Goal: Ask a question

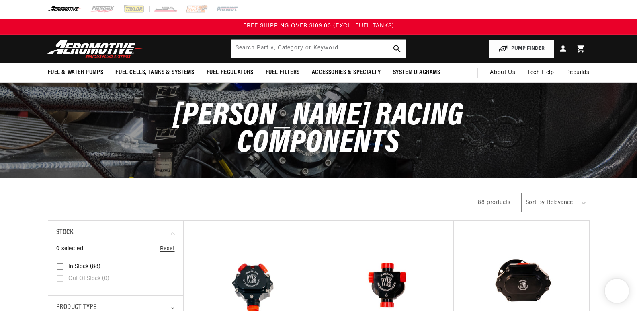
click at [478, 102] on link "Contact Us" at bounding box center [514, 105] width 72 height 7
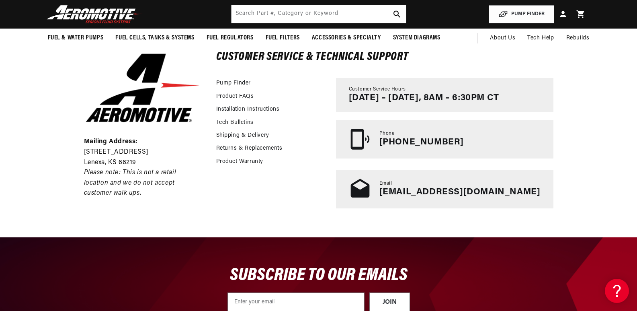
scroll to position [161, 0]
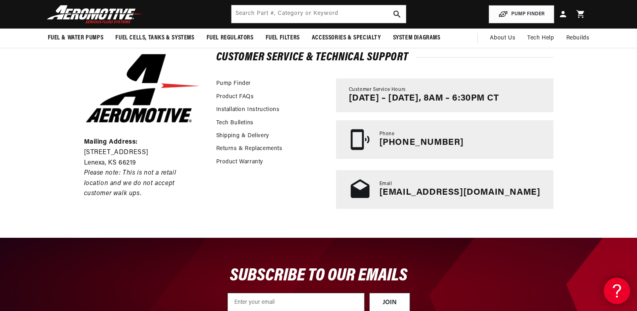
click at [619, 288] on icon at bounding box center [615, 289] width 12 height 60
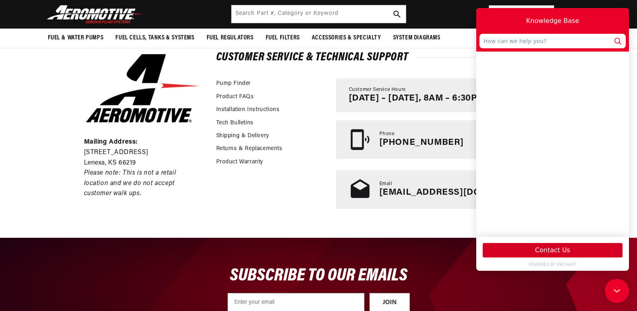
click at [531, 249] on button "Contact Us" at bounding box center [552, 250] width 140 height 14
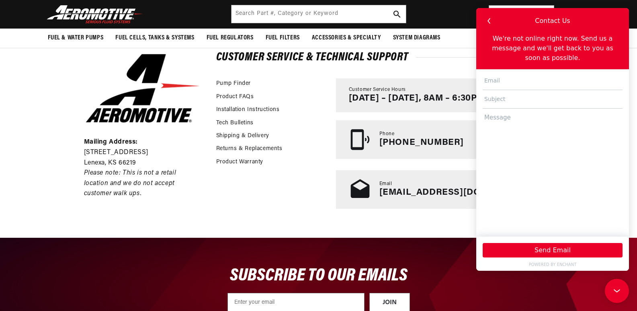
click at [503, 135] on textarea at bounding box center [552, 168] width 140 height 120
paste textarea "Wikipedia is considered to be the World’s most significant tool for reference m…"
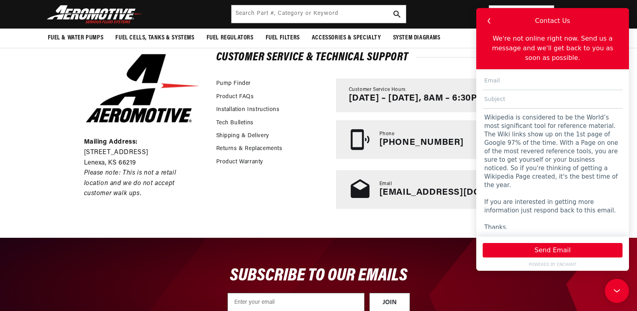
scroll to position [35, 0]
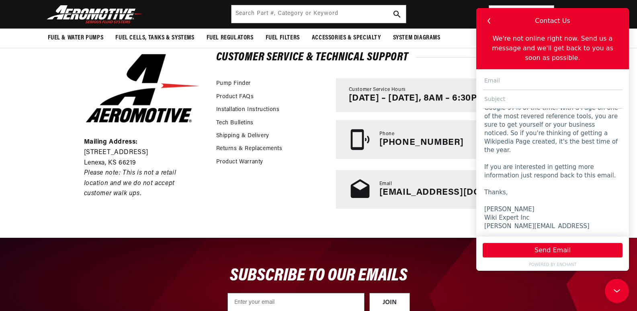
type textarea "Wikipedia is considered to be the World’s most significant tool for reference m…"
click at [517, 96] on input "text" at bounding box center [552, 99] width 140 height 18
type input "susan@wikiexpertiinc.com"
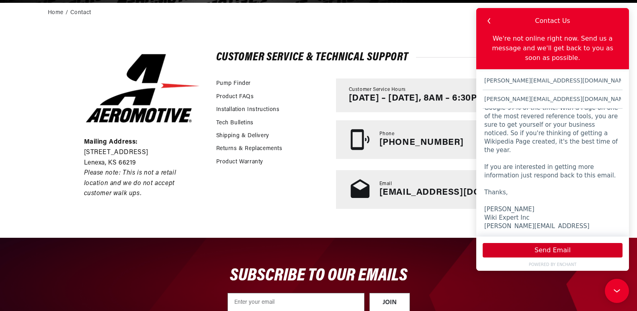
scroll to position [321, 0]
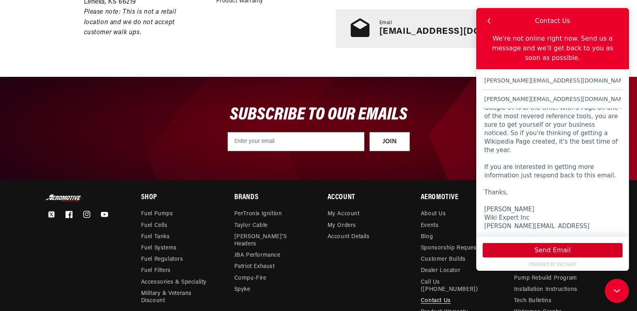
click at [553, 247] on button "Send Email" at bounding box center [552, 250] width 140 height 14
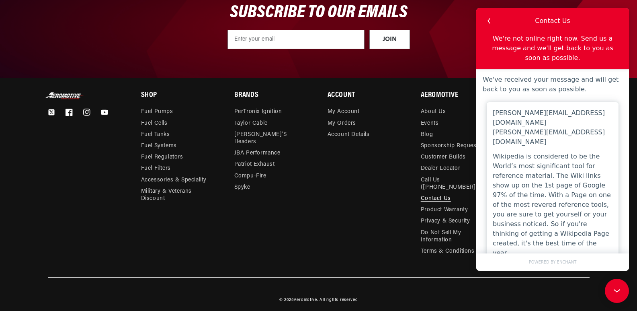
scroll to position [98, 0]
